Goal: Task Accomplishment & Management: Use online tool/utility

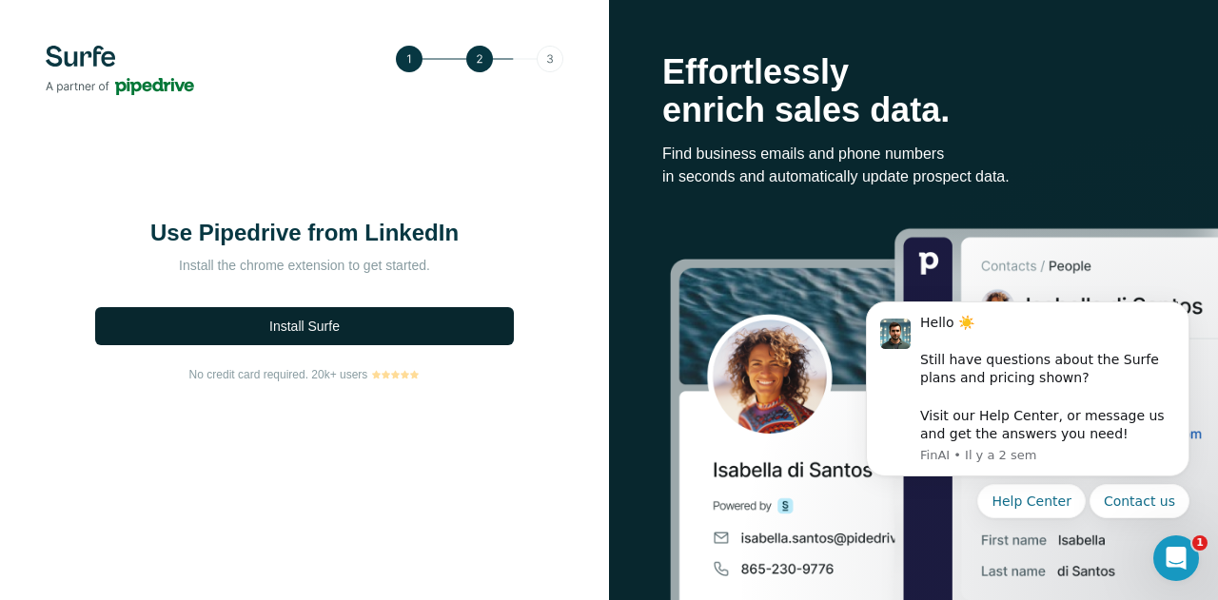
click at [398, 323] on button "Install Surfe" at bounding box center [304, 326] width 419 height 38
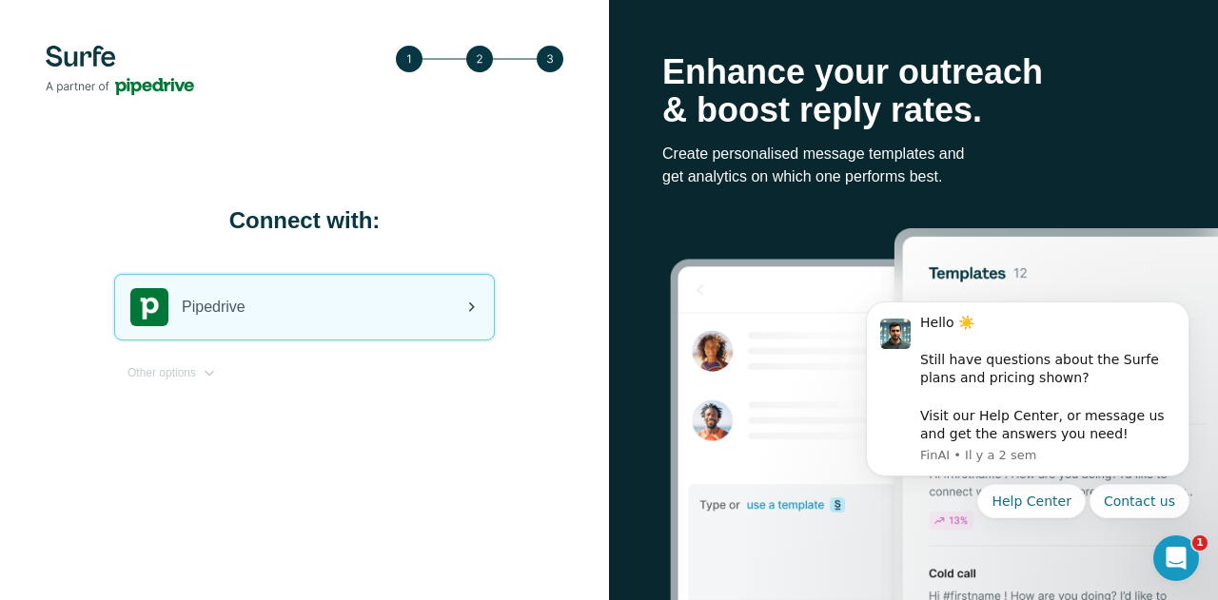
click at [352, 340] on div "Pipedrive" at bounding box center [304, 307] width 381 height 67
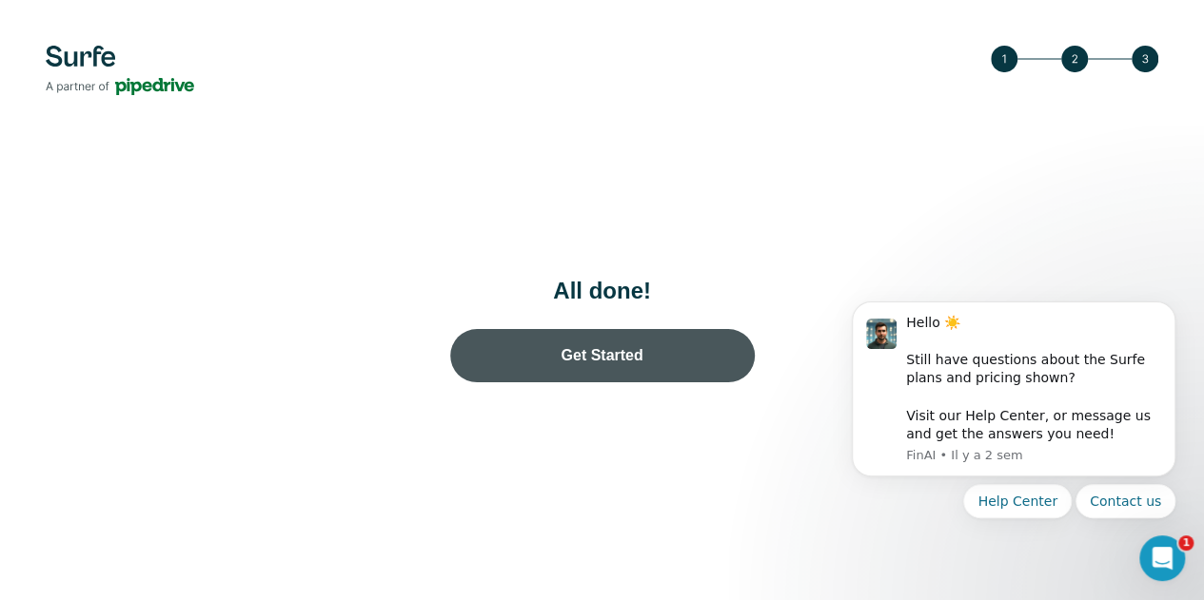
click at [450, 363] on link "Get Started" at bounding box center [602, 355] width 304 height 53
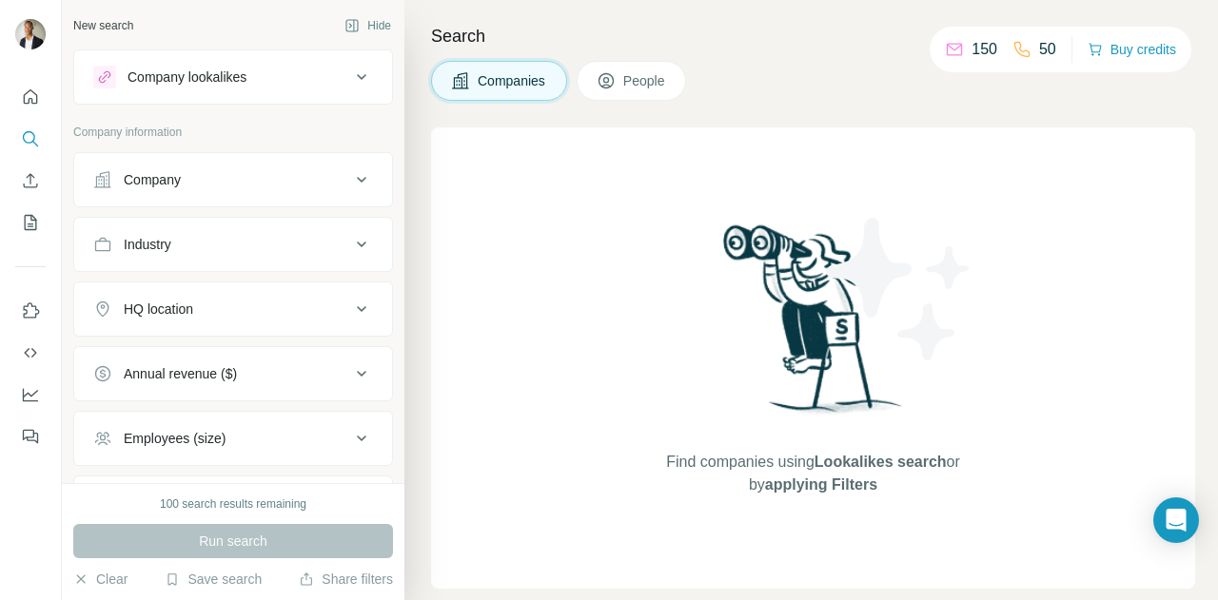
click at [268, 172] on div "Company" at bounding box center [221, 179] width 257 height 19
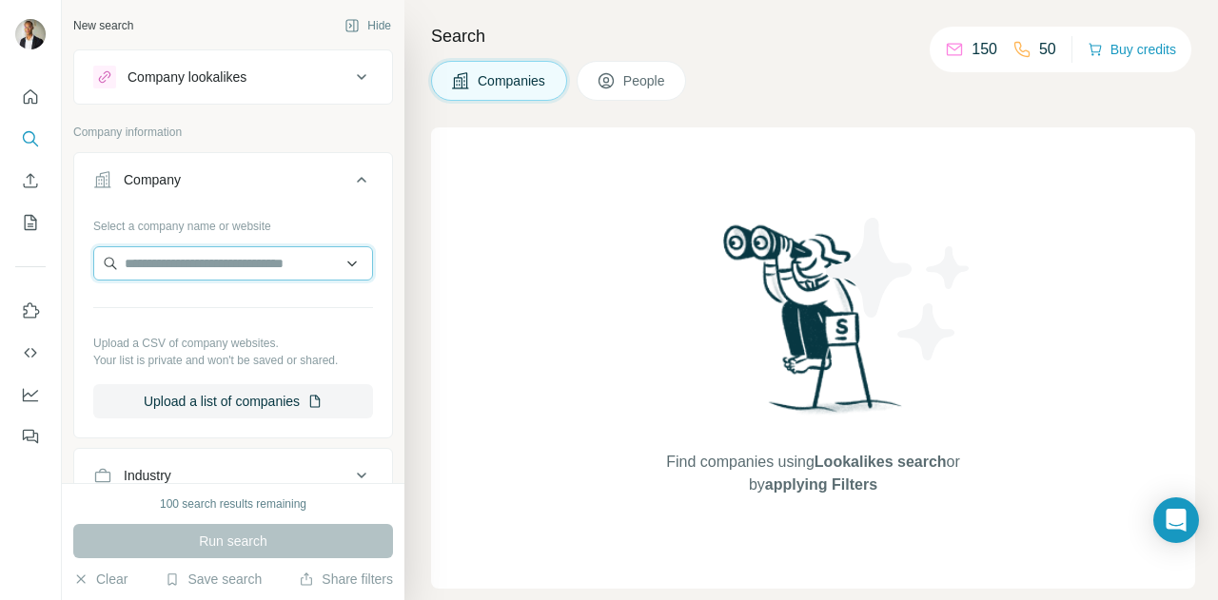
click at [299, 261] on input "text" at bounding box center [233, 263] width 280 height 34
click at [274, 175] on div "Company" at bounding box center [221, 179] width 257 height 19
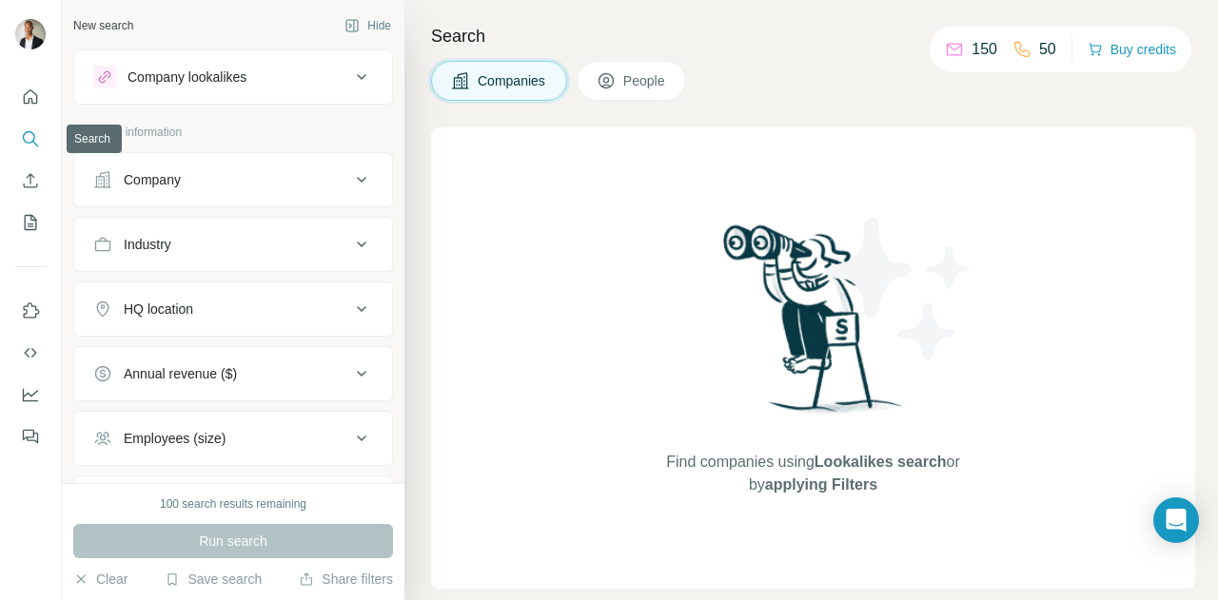
click at [28, 138] on icon "Search" at bounding box center [30, 138] width 19 height 19
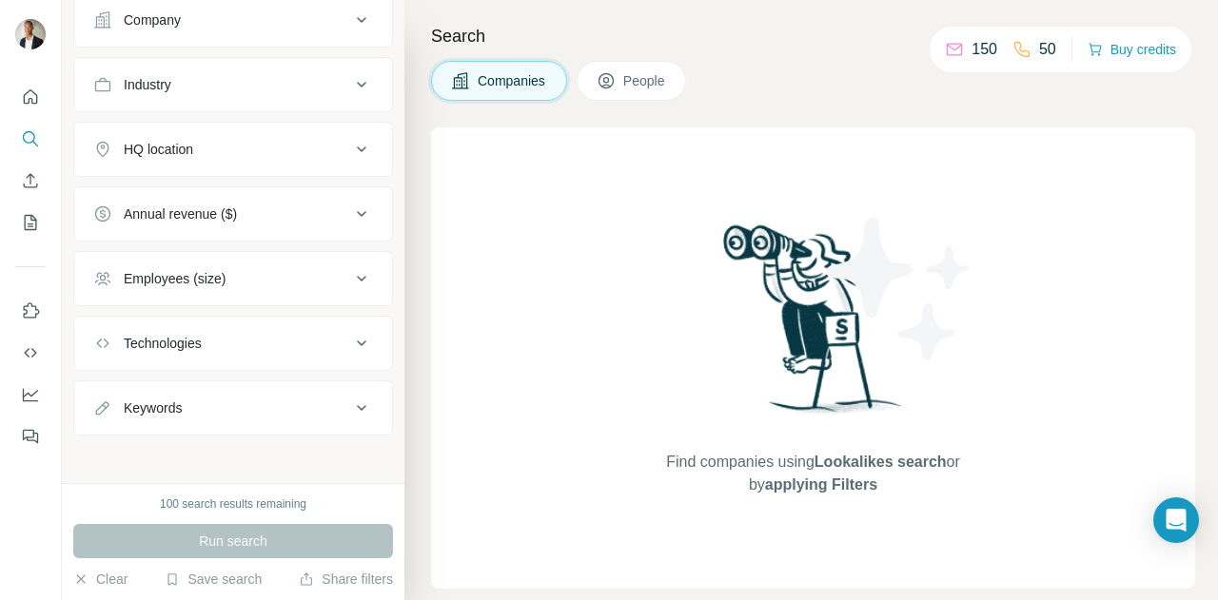
scroll to position [155, 0]
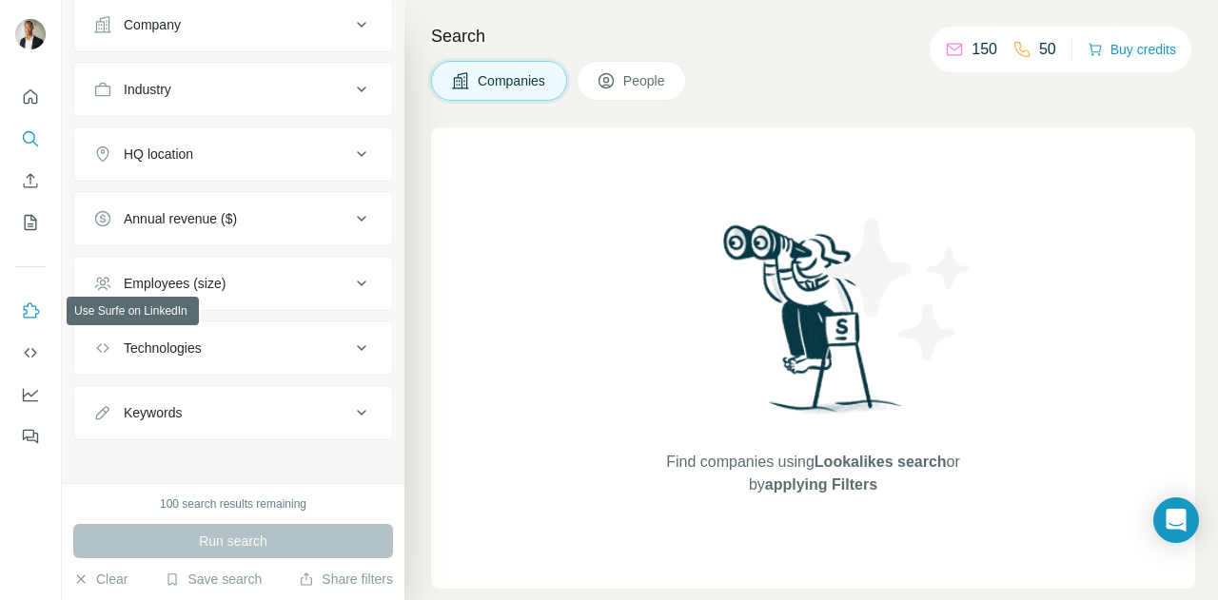
click at [24, 307] on icon "Use Surfe on LinkedIn" at bounding box center [32, 310] width 16 height 15
